Goal: Information Seeking & Learning: Learn about a topic

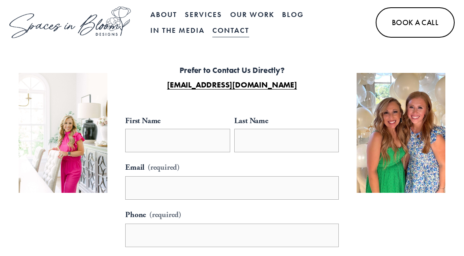
drag, startPoint x: 0, startPoint y: 0, endPoint x: 167, endPoint y: 13, distance: 167.3
click at [167, 13] on link "About" at bounding box center [163, 14] width 27 height 16
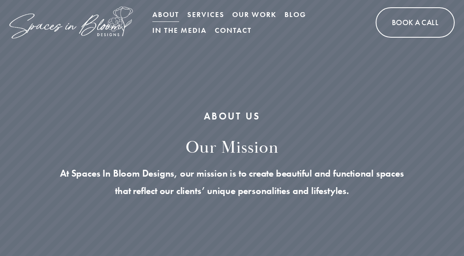
click at [167, 92] on div "ABOUT US our mission At Spaces In Bloom Designs, our mission is to create beaut…" at bounding box center [232, 179] width 464 height 266
click at [296, 14] on link "Blog" at bounding box center [295, 14] width 22 height 16
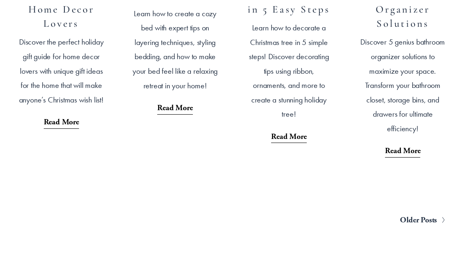
scroll to position [1591, 0]
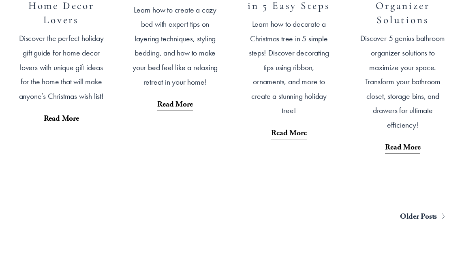
click at [418, 224] on span "Older Posts" at bounding box center [418, 216] width 37 height 15
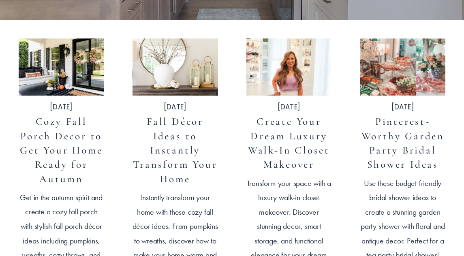
scroll to position [199, 0]
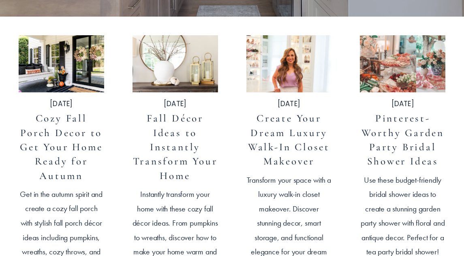
click at [61, 139] on link "Cozy Fall Porch Decor to Get Your Home Ready for Autumn" at bounding box center [61, 146] width 83 height 69
